Goal: Complete application form

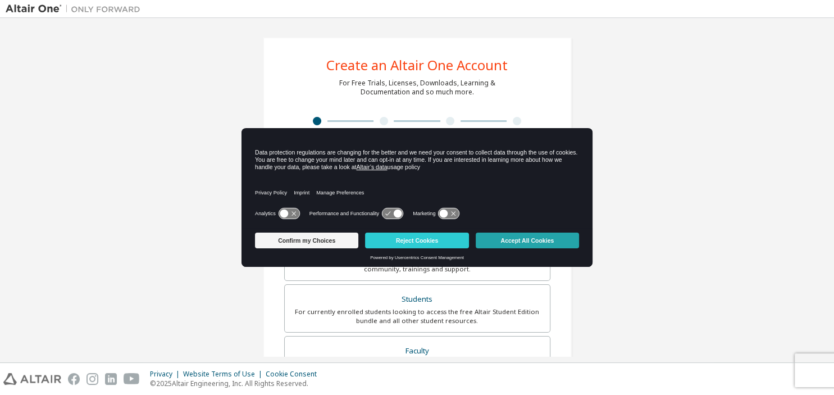
click at [541, 240] on button "Accept All Cookies" at bounding box center [527, 241] width 103 height 16
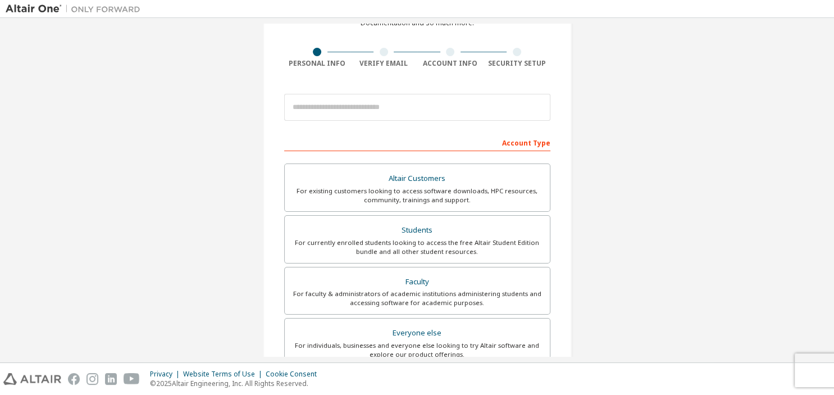
scroll to position [76, 0]
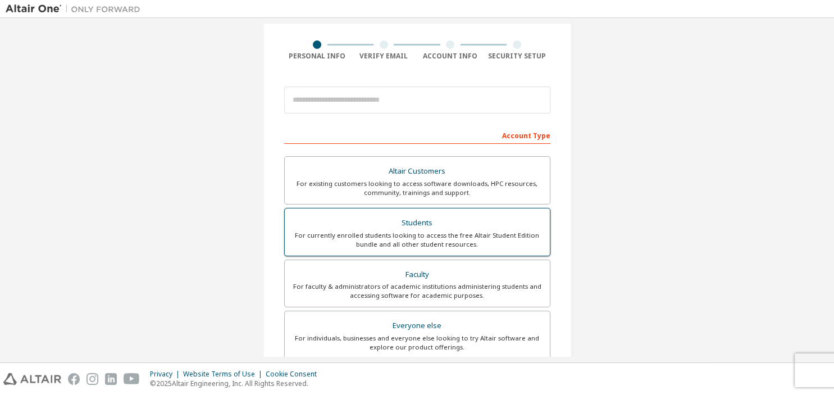
click at [487, 243] on div "For currently enrolled students looking to access the free Altair Student Editi…" at bounding box center [418, 240] width 252 height 18
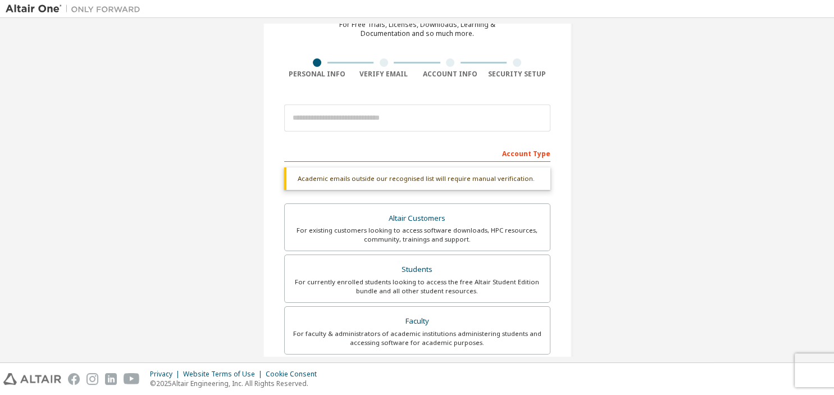
scroll to position [36, 0]
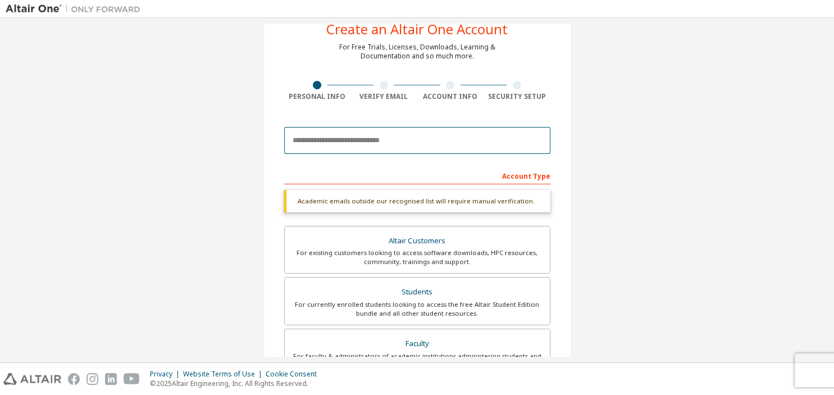
click at [457, 144] on input "email" at bounding box center [417, 140] width 266 height 27
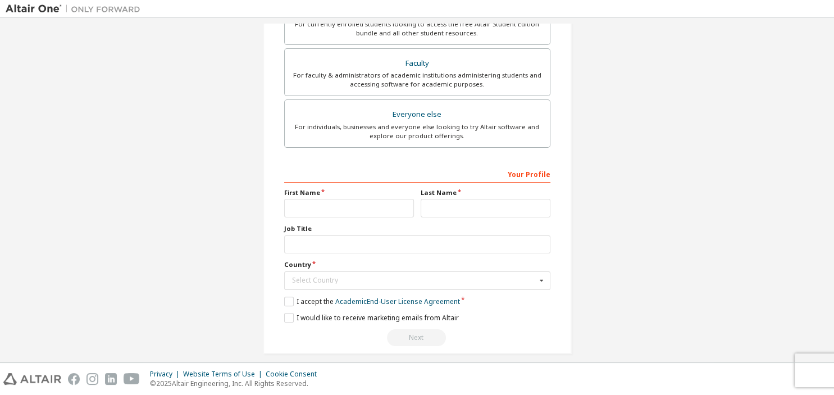
scroll to position [296, 0]
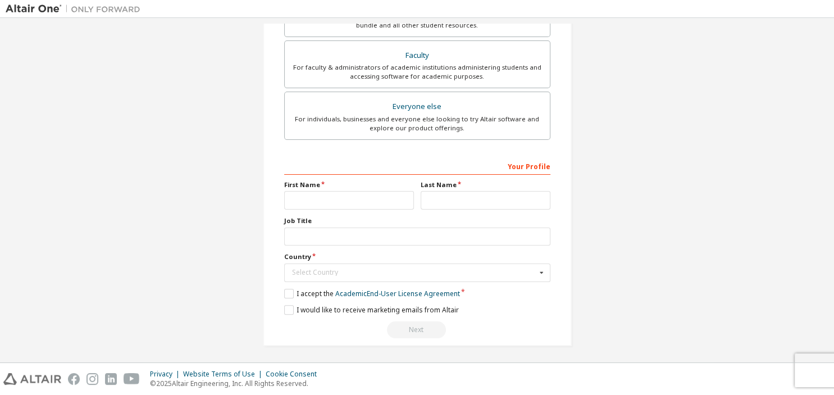
type input "**********"
click at [368, 206] on input "text" at bounding box center [349, 200] width 130 height 19
type input "*****"
type input "**********"
click at [341, 235] on input "text" at bounding box center [417, 237] width 266 height 19
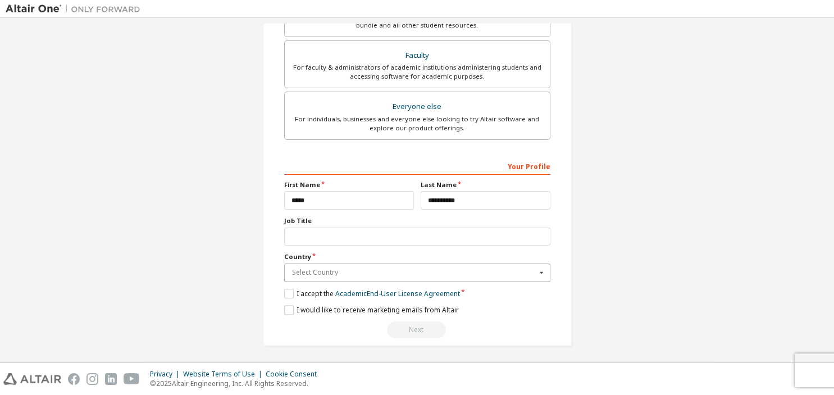
click at [407, 274] on input "text" at bounding box center [417, 272] width 265 height 17
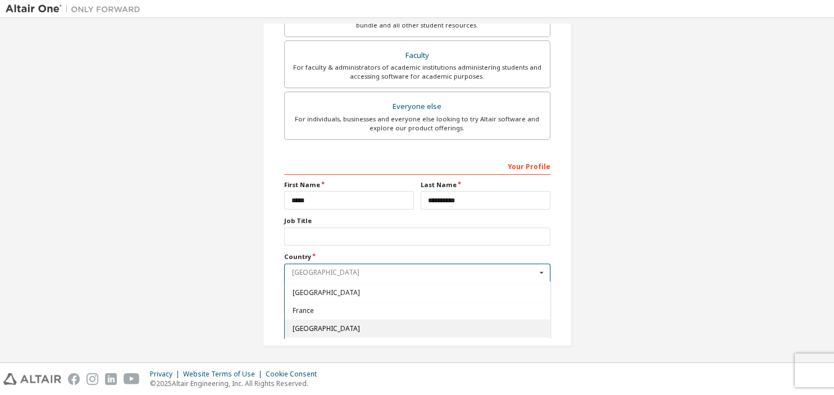
scroll to position [1286, 0]
click at [373, 308] on span "France" at bounding box center [417, 311] width 250 height 7
type input "***"
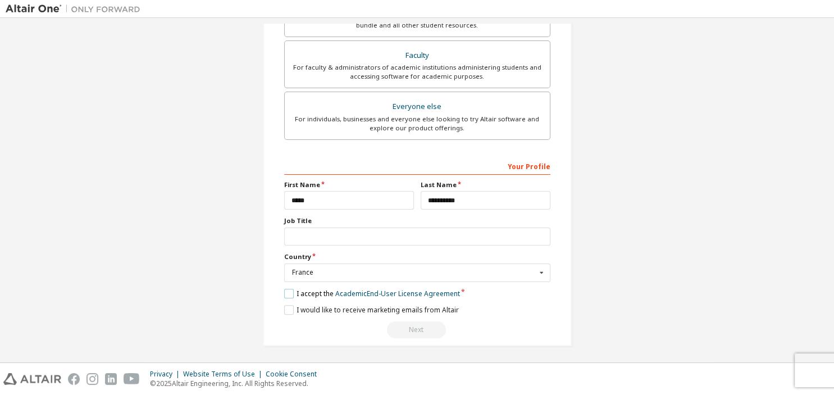
click at [291, 291] on label "I accept the Academic End-User License Agreement" at bounding box center [372, 294] width 176 height 10
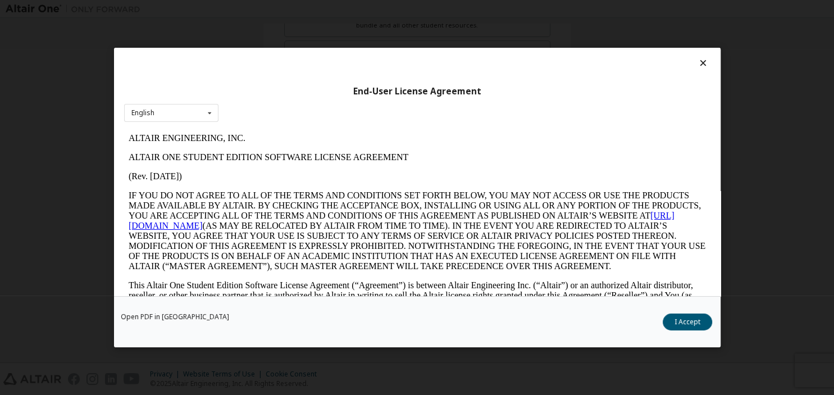
scroll to position [0, 0]
click at [694, 316] on button "I Accept" at bounding box center [687, 322] width 49 height 17
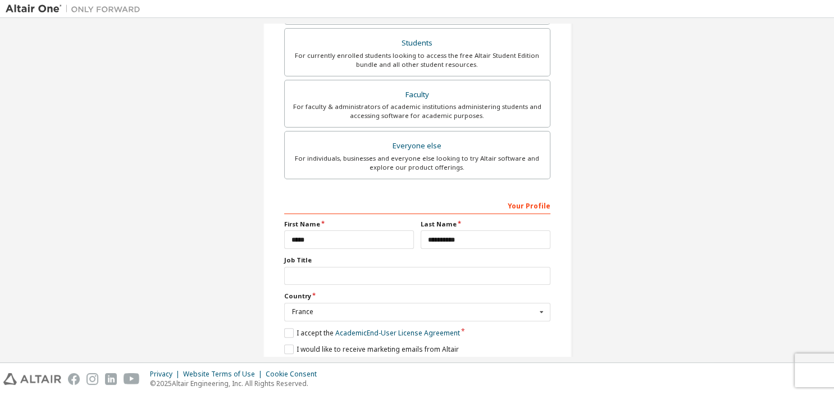
scroll to position [296, 0]
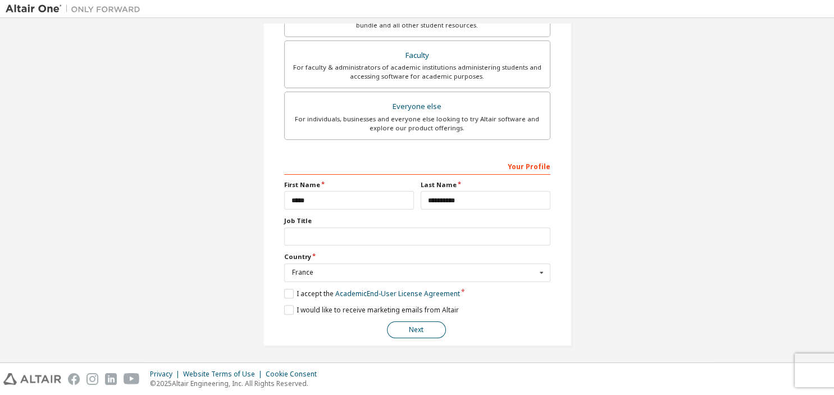
click at [422, 325] on button "Next" at bounding box center [416, 329] width 59 height 17
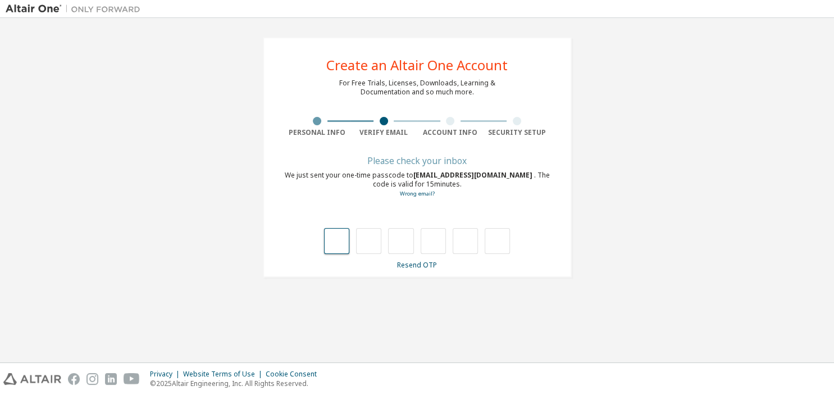
type input "*"
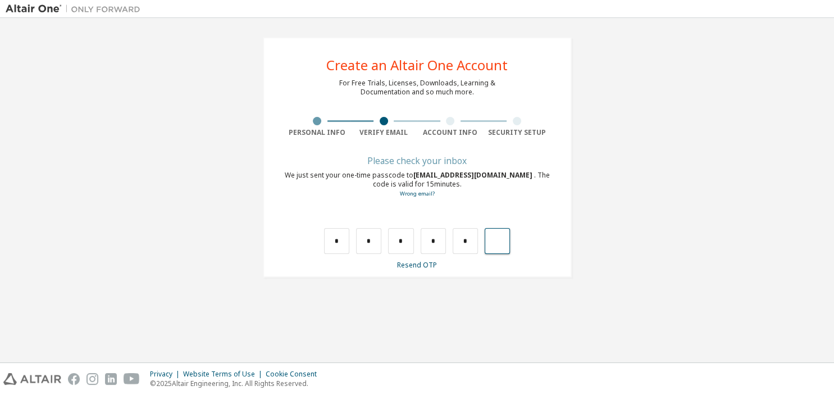
type input "*"
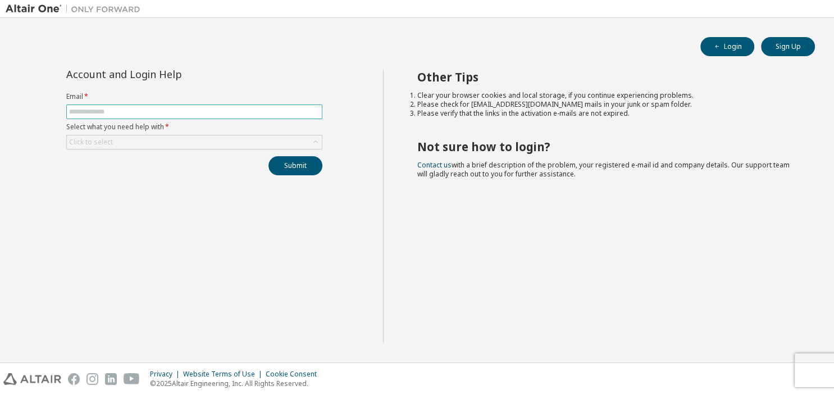
click at [250, 113] on input "text" at bounding box center [194, 111] width 251 height 9
click at [750, 43] on button "Login" at bounding box center [728, 46] width 54 height 19
